Goal: Find contact information: Find contact information

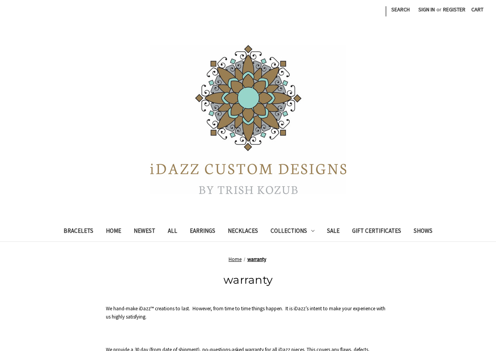
scroll to position [215, 0]
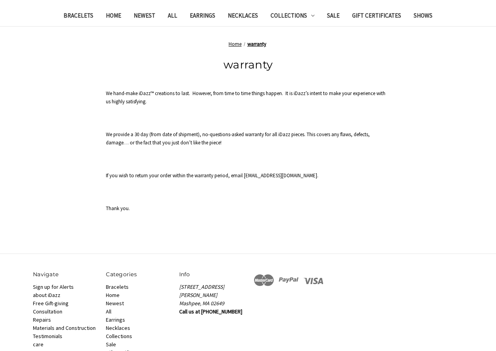
drag, startPoint x: 244, startPoint y: 177, endPoint x: 282, endPoint y: 176, distance: 38.8
click at [282, 176] on span "If you wish to return your order within the warranty period, email [EMAIL_ADDRE…" at bounding box center [212, 175] width 212 height 7
click at [245, 175] on span "If you wish to return your order within the warranty period, email [EMAIL_ADDRE…" at bounding box center [212, 175] width 212 height 7
drag, startPoint x: 245, startPoint y: 175, endPoint x: 258, endPoint y: 175, distance: 12.9
click at [258, 175] on span "If you wish to return your order within the warranty period, email [EMAIL_ADDRE…" at bounding box center [212, 175] width 212 height 7
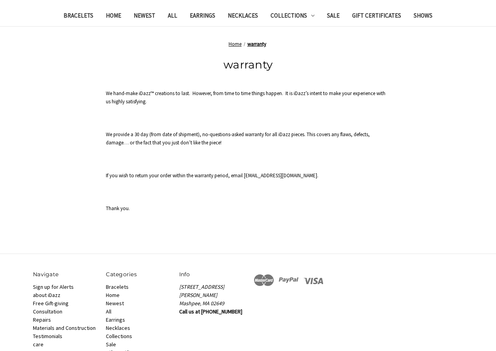
click at [253, 172] on p "If you wish to return your order within the warranty period, email [EMAIL_ADDRE…" at bounding box center [248, 176] width 284 height 8
copy span "[EMAIL_ADDRESS][DOMAIN_NAME]"
drag, startPoint x: 244, startPoint y: 177, endPoint x: 282, endPoint y: 176, distance: 38.8
click at [282, 176] on span "If you wish to return your order within the warranty period, email [EMAIL_ADDRE…" at bounding box center [212, 175] width 212 height 7
